Goal: Navigation & Orientation: Find specific page/section

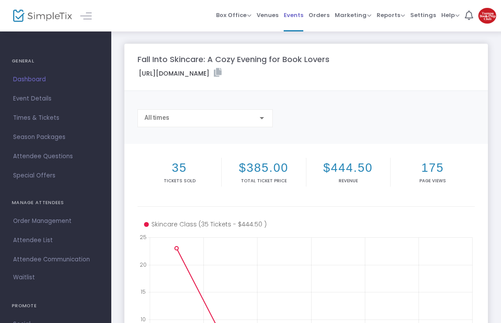
click at [302, 17] on span "Events" at bounding box center [294, 15] width 20 height 22
